Goal: Task Accomplishment & Management: Manage account settings

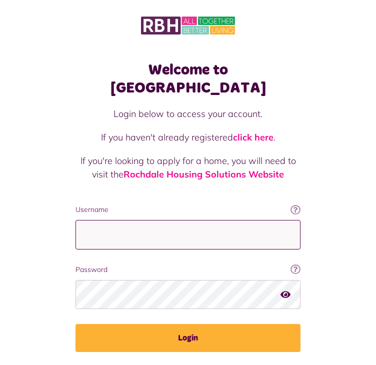
click at [135, 224] on input "Username" at bounding box center [188, 235] width 225 height 30
type input "**********"
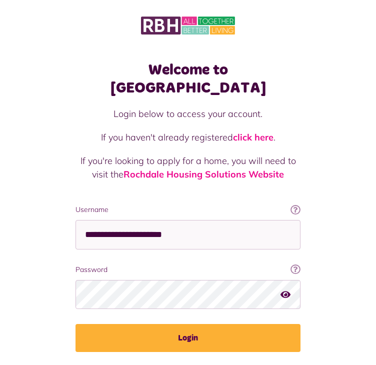
click at [284, 290] on icon "button" at bounding box center [286, 294] width 10 height 9
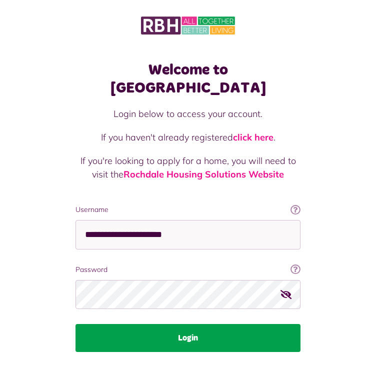
click at [214, 324] on button "Login" at bounding box center [188, 338] width 225 height 28
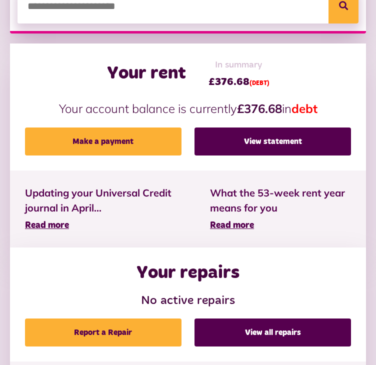
scroll to position [350, 0]
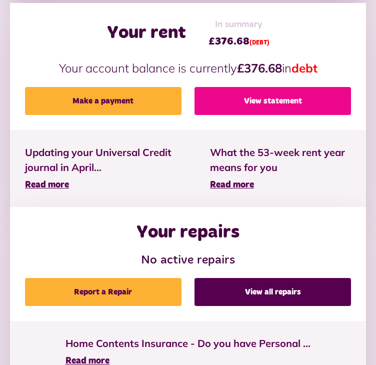
click at [299, 103] on link "View statement" at bounding box center [273, 101] width 157 height 28
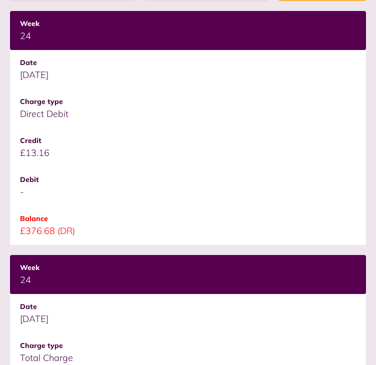
scroll to position [335, 0]
